Goal: Transaction & Acquisition: Purchase product/service

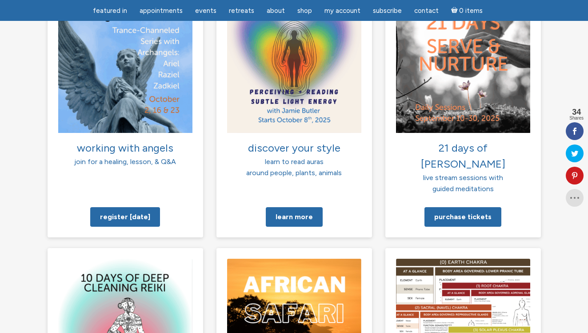
scroll to position [709, 0]
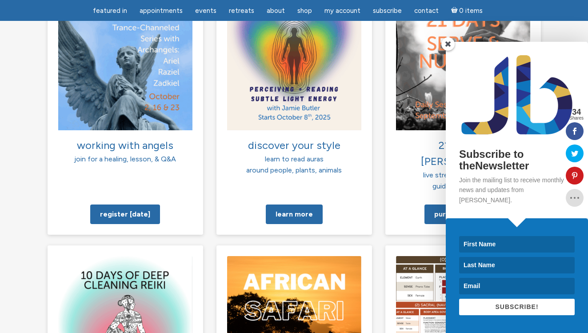
click at [446, 51] on span at bounding box center [448, 43] width 13 height 13
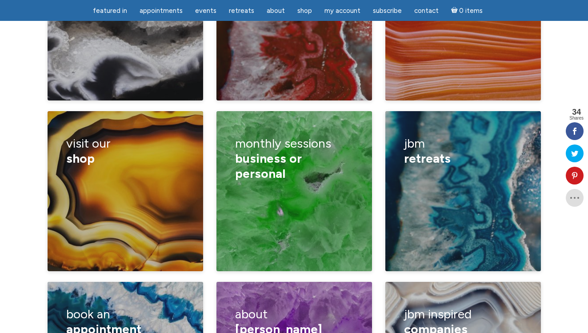
scroll to position [1381, 0]
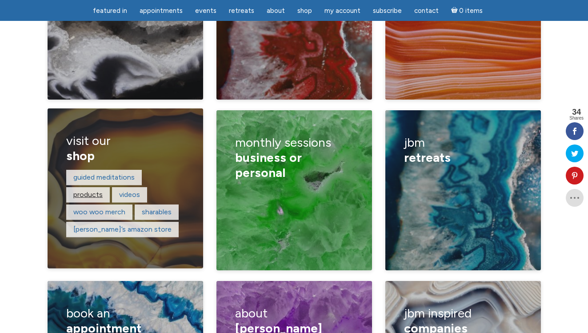
click at [90, 190] on link "products" at bounding box center [87, 194] width 29 height 8
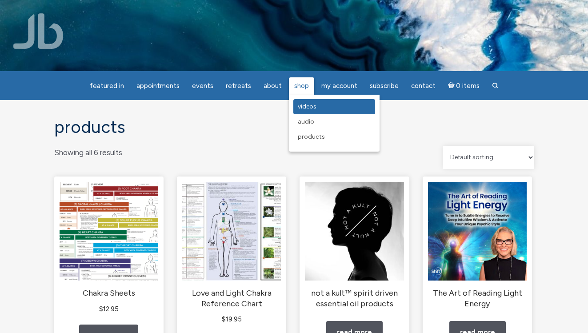
click at [300, 102] on link "Videos" at bounding box center [335, 106] width 82 height 15
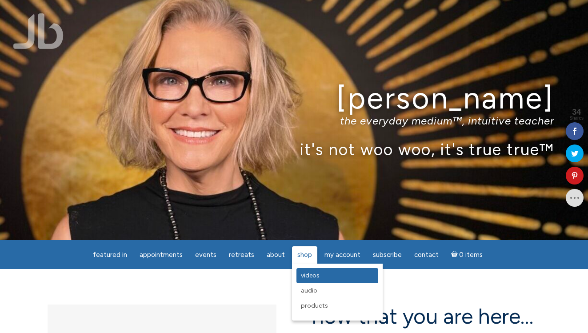
click at [302, 273] on span "Videos" at bounding box center [310, 276] width 19 height 8
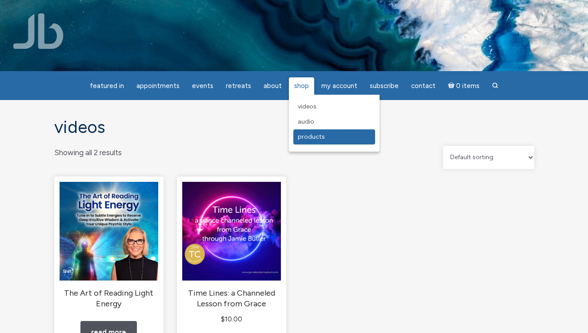
click at [311, 139] on span "Products" at bounding box center [311, 137] width 27 height 8
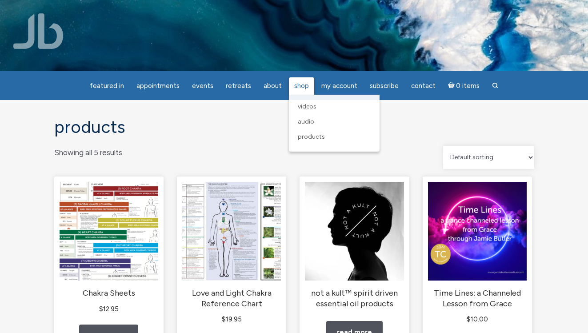
click at [299, 84] on span "Shop" at bounding box center [301, 86] width 15 height 8
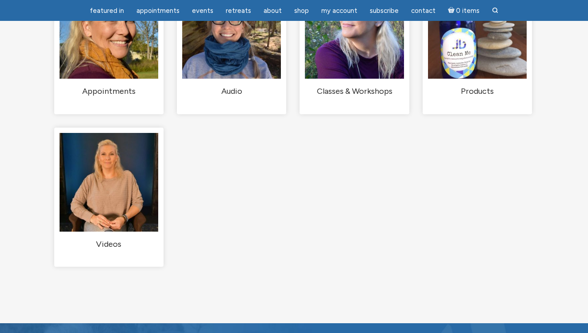
scroll to position [146, 0]
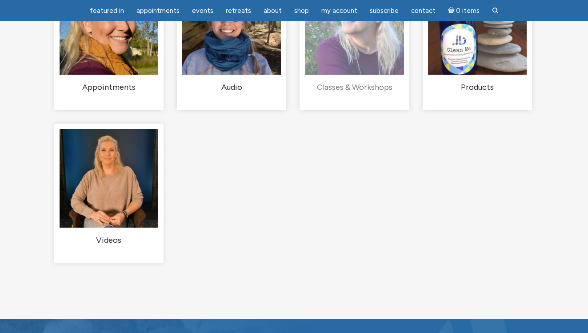
click at [333, 93] on h2 "Classes & Workshops (3)" at bounding box center [354, 87] width 99 height 11
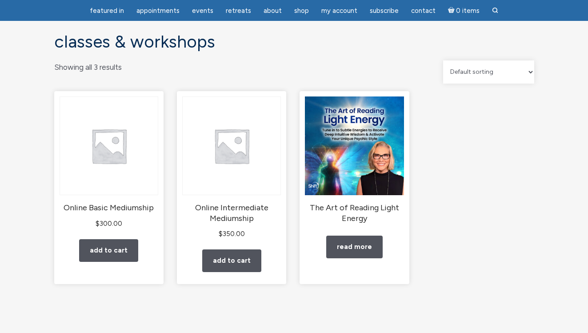
scroll to position [58, 0]
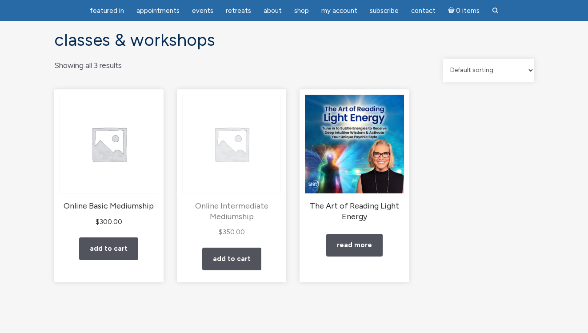
click at [235, 193] on img "main" at bounding box center [231, 144] width 99 height 99
click at [235, 217] on h2 "Online Intermediate Mediumship" at bounding box center [231, 211] width 99 height 21
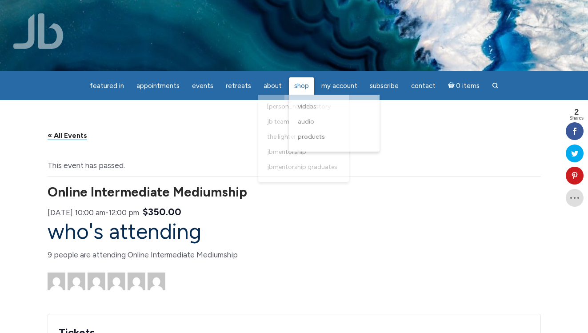
click at [299, 86] on span "Shop" at bounding box center [301, 86] width 15 height 8
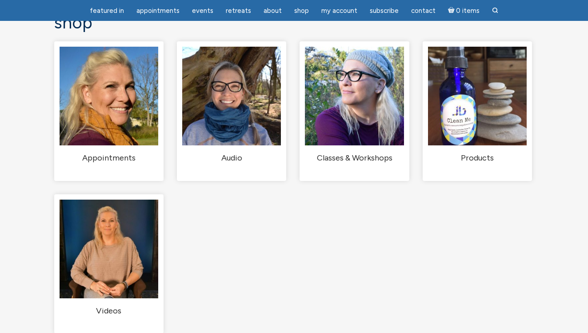
scroll to position [77, 0]
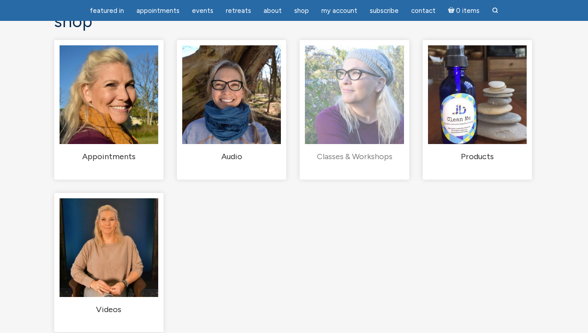
click at [370, 162] on h2 "Classes & Workshops (2)" at bounding box center [354, 157] width 99 height 11
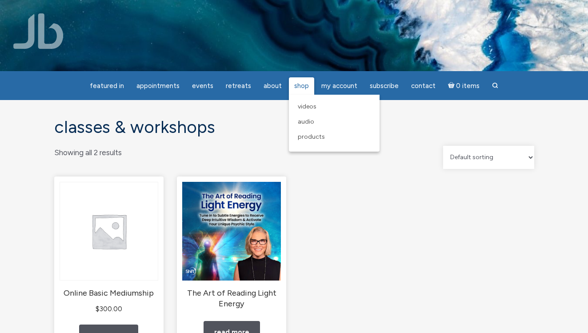
click at [298, 85] on span "Shop" at bounding box center [301, 86] width 15 height 8
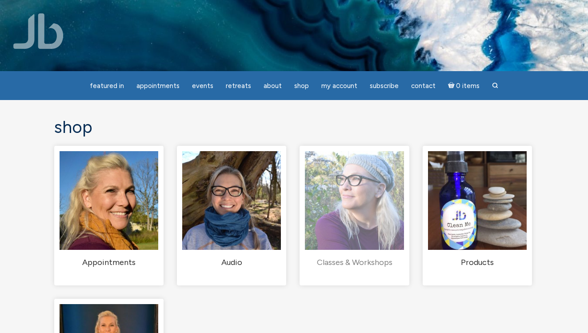
click at [352, 242] on img "Visit product category Classes & Workshops" at bounding box center [354, 200] width 99 height 99
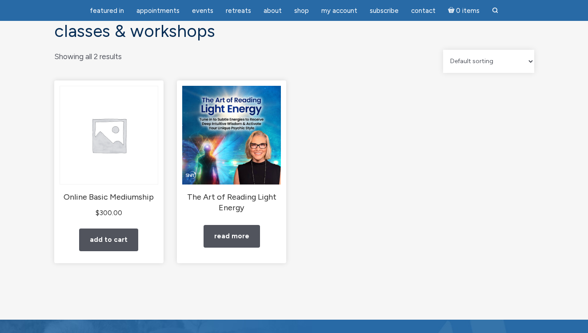
scroll to position [68, 0]
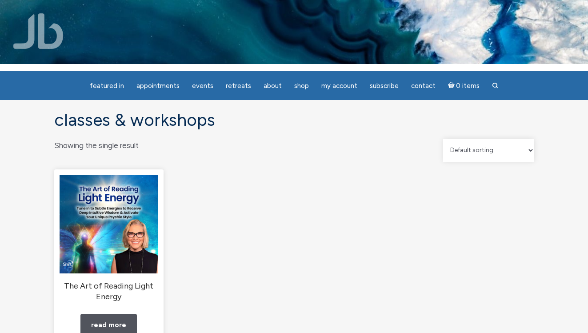
scroll to position [6, 0]
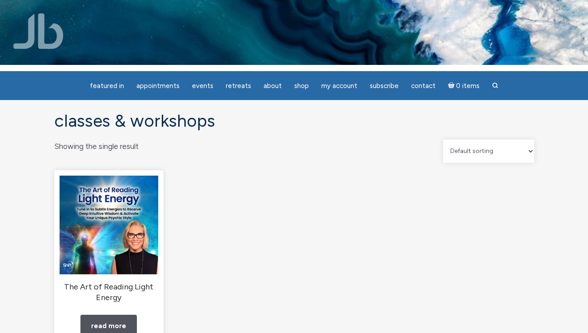
click at [201, 129] on h1 "Classes & Workshops" at bounding box center [294, 121] width 480 height 19
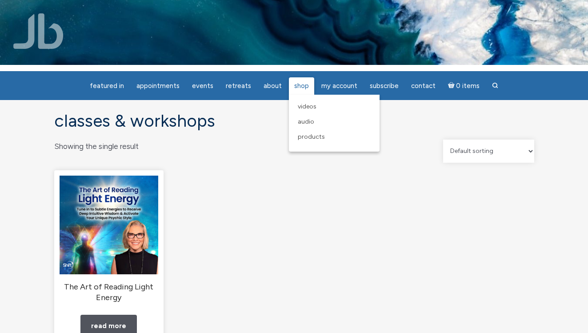
click at [306, 83] on span "Shop" at bounding box center [301, 86] width 15 height 8
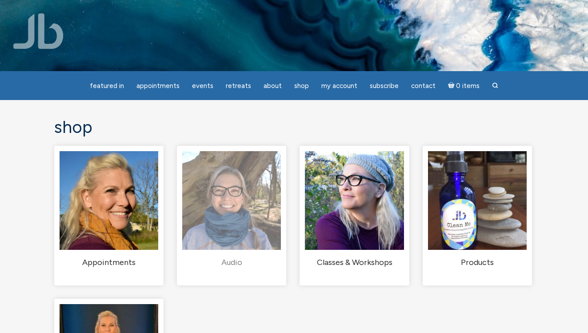
click at [234, 187] on img "Visit product category Audio" at bounding box center [231, 200] width 99 height 99
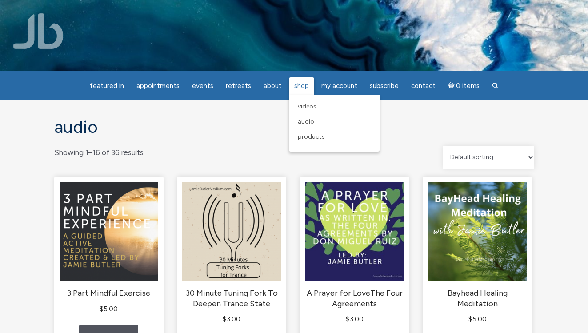
click at [301, 90] on span "Shop" at bounding box center [301, 86] width 15 height 8
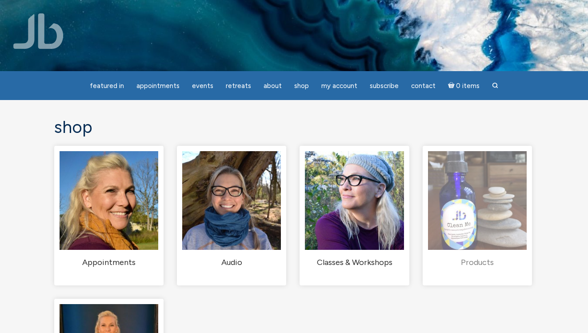
click at [477, 195] on img "Visit product category Products" at bounding box center [477, 200] width 99 height 99
